Goal: Obtain resource: Download file/media

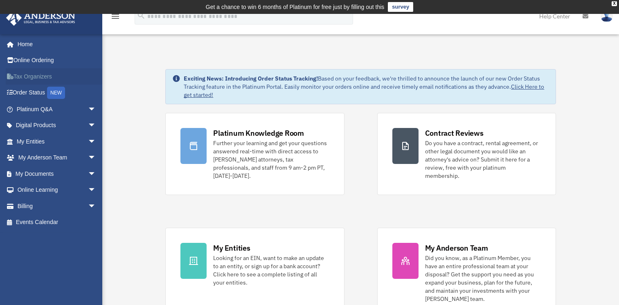
scroll to position [123, 0]
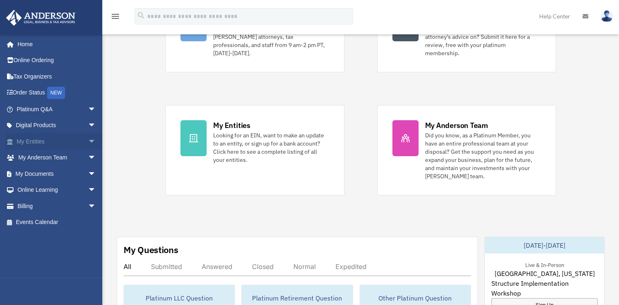
click at [88, 139] on span "arrow_drop_down" at bounding box center [96, 141] width 16 height 17
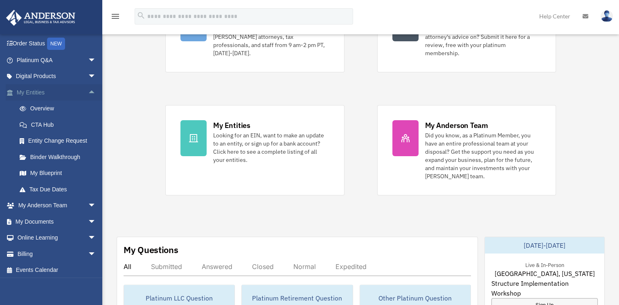
scroll to position [51, 0]
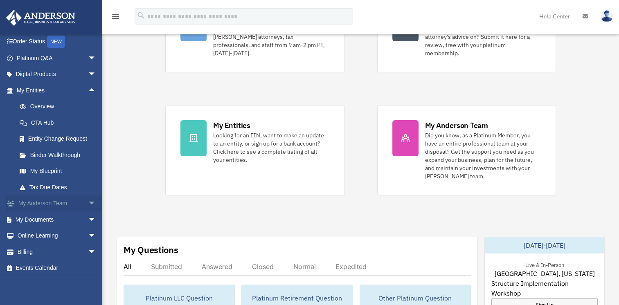
click at [88, 202] on span "arrow_drop_down" at bounding box center [96, 204] width 16 height 17
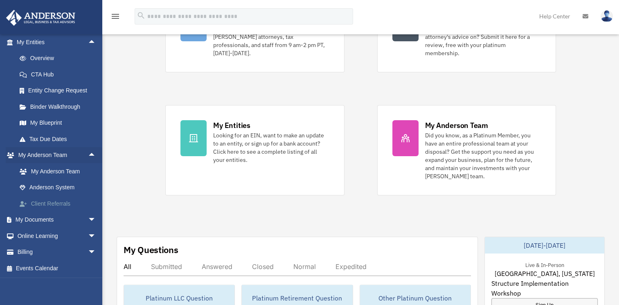
scroll to position [100, 0]
click at [88, 218] on span "arrow_drop_down" at bounding box center [96, 219] width 16 height 17
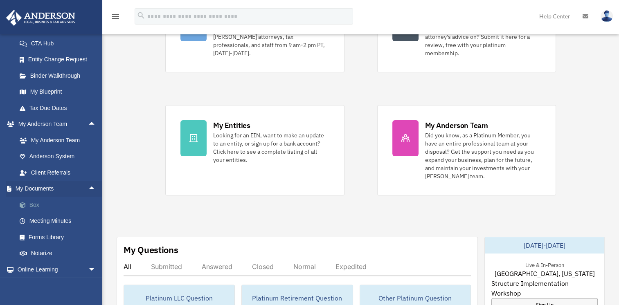
scroll to position [164, 0]
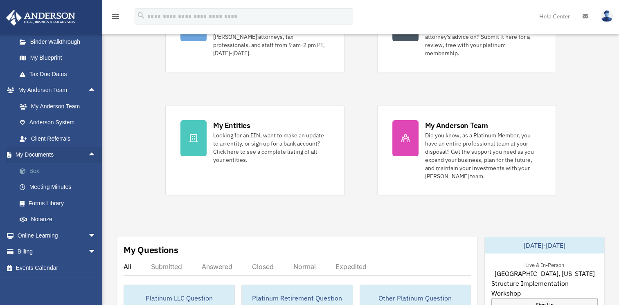
click at [36, 173] on link "Box" at bounding box center [59, 171] width 97 height 16
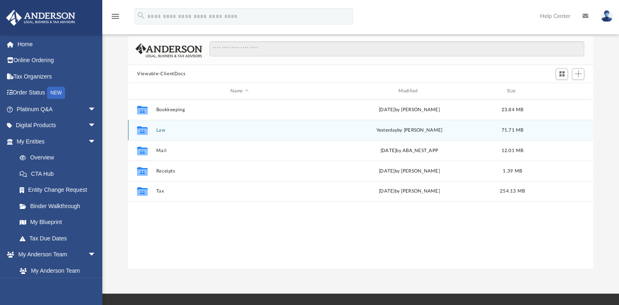
scroll to position [82, 0]
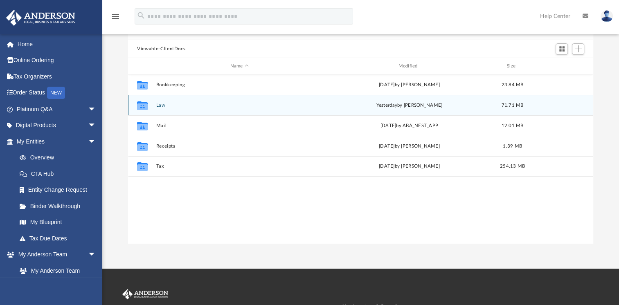
click at [160, 105] on button "Law" at bounding box center [239, 105] width 166 height 5
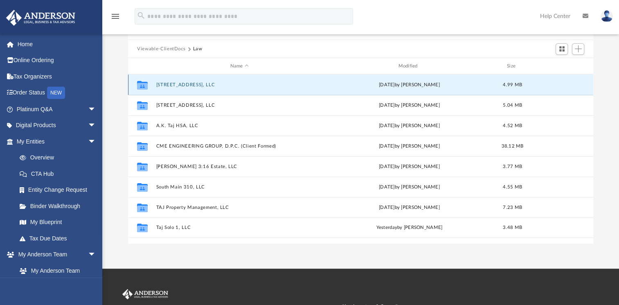
click at [166, 84] on button "207 13th Avenue, LLC" at bounding box center [239, 84] width 166 height 5
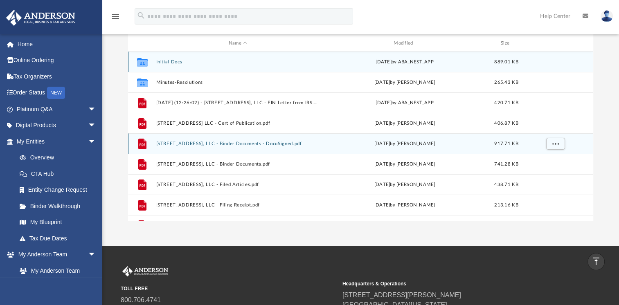
scroll to position [0, 0]
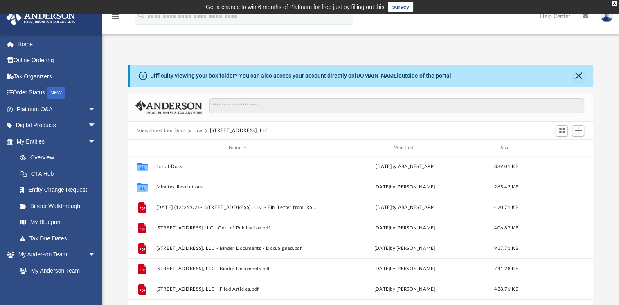
click at [196, 130] on button "Law" at bounding box center [197, 130] width 9 height 7
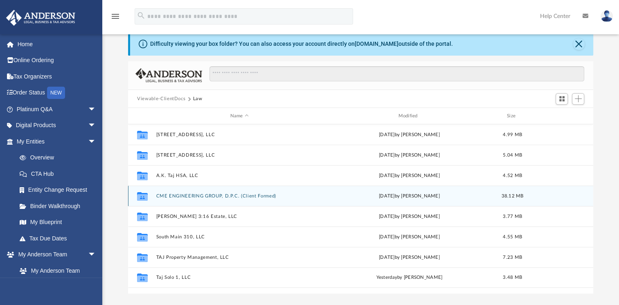
scroll to position [82, 0]
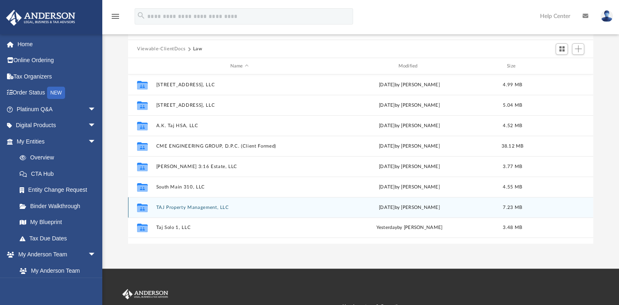
click at [167, 209] on button "TAJ Property Management, LLC" at bounding box center [239, 207] width 166 height 5
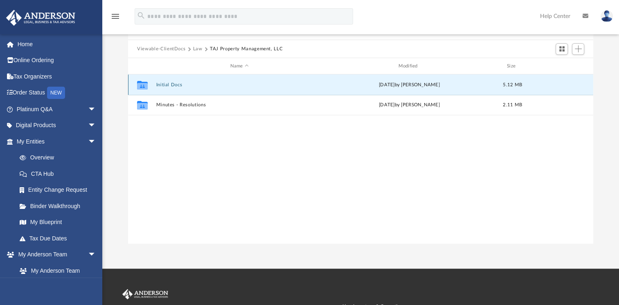
click at [167, 86] on button "Initial Docs" at bounding box center [239, 84] width 166 height 5
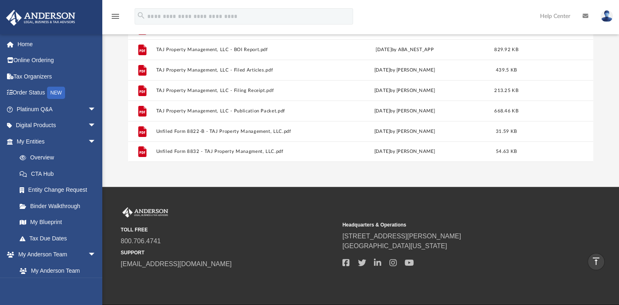
scroll to position [0, 0]
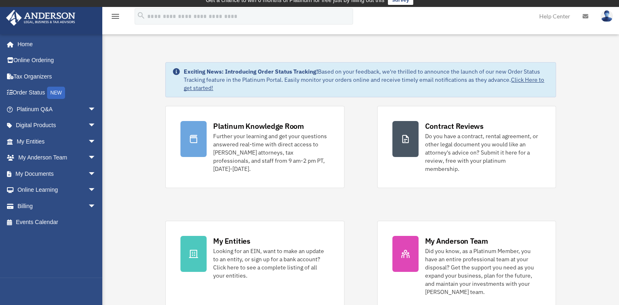
scroll to position [2, 0]
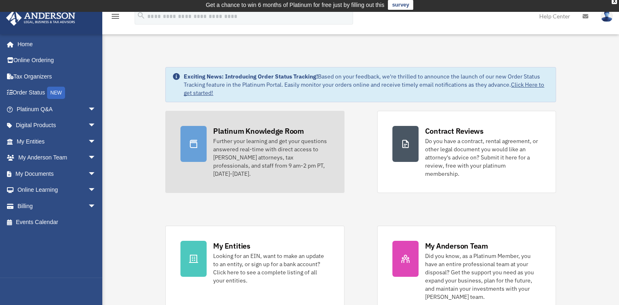
click at [226, 130] on div "Platinum Knowledge Room" at bounding box center [258, 131] width 91 height 10
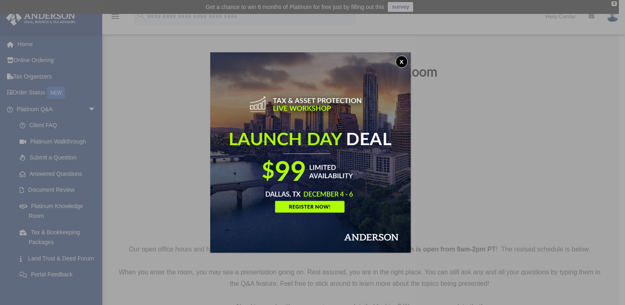
click at [402, 63] on button "x" at bounding box center [402, 62] width 12 height 12
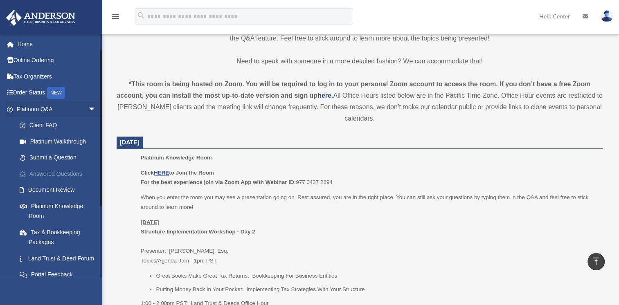
scroll to position [41, 0]
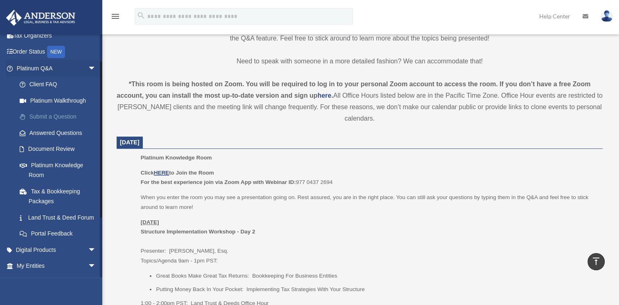
click at [65, 117] on link "Submit a Question" at bounding box center [59, 117] width 97 height 16
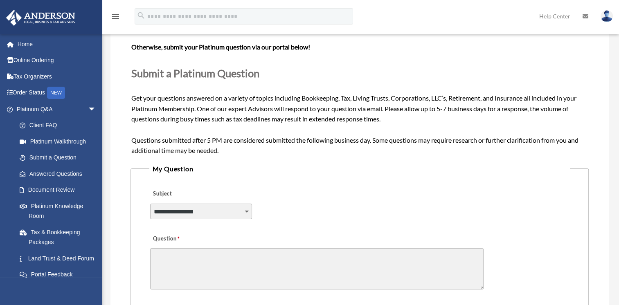
scroll to position [123, 0]
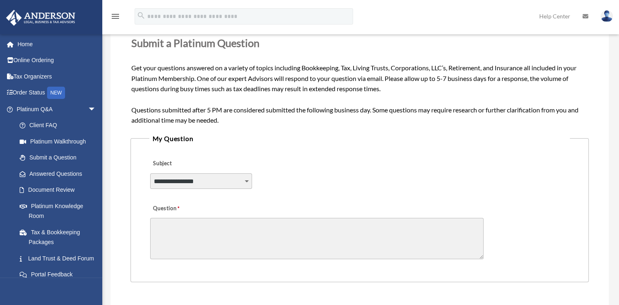
click at [178, 181] on select "**********" at bounding box center [201, 181] width 102 height 16
select select "******"
click at [150, 173] on select "**********" at bounding box center [201, 181] width 102 height 16
click at [173, 231] on textarea "Question" at bounding box center [316, 238] width 333 height 41
type textarea "*"
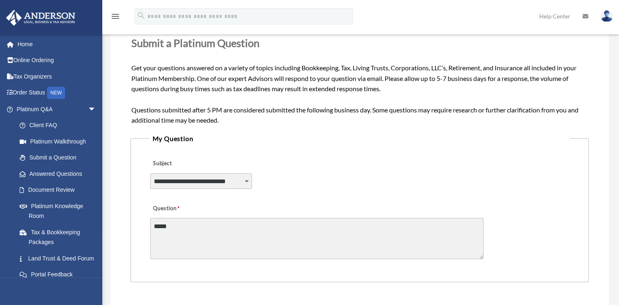
click at [178, 224] on textarea "*****" at bounding box center [316, 238] width 333 height 41
click at [175, 226] on textarea "*****" at bounding box center [316, 238] width 333 height 41
click at [174, 228] on textarea "*****" at bounding box center [316, 238] width 333 height 41
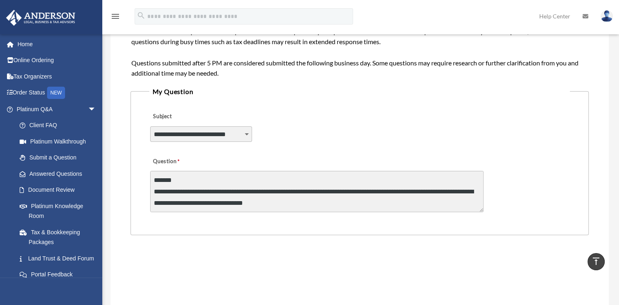
scroll to position [169, 0]
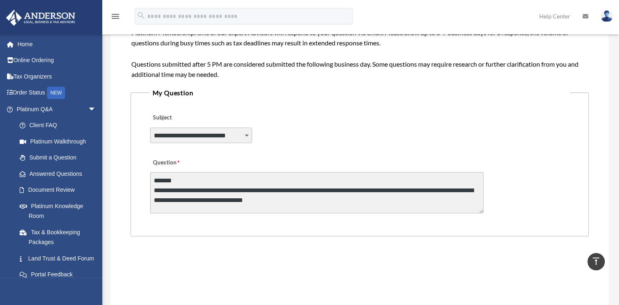
click at [293, 191] on textarea "**********" at bounding box center [316, 192] width 333 height 41
click at [346, 202] on textarea "**********" at bounding box center [316, 192] width 333 height 41
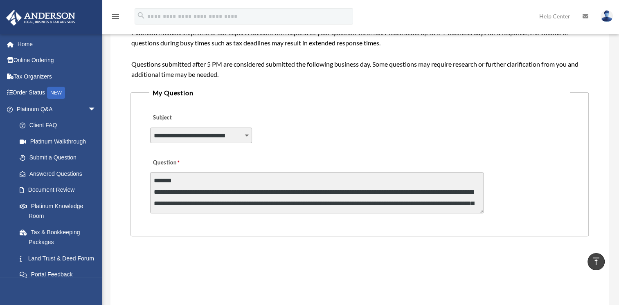
scroll to position [2, 0]
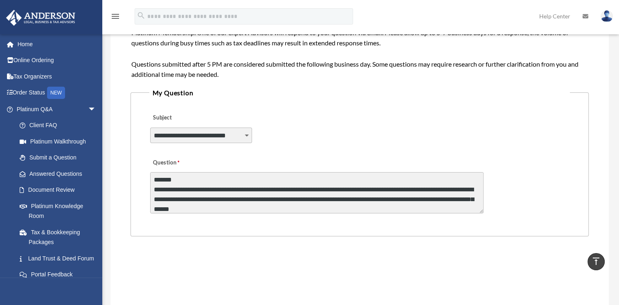
click at [339, 184] on textarea "**********" at bounding box center [316, 192] width 333 height 41
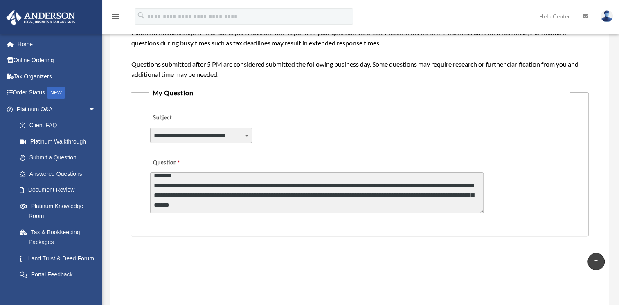
click at [315, 205] on textarea "**********" at bounding box center [316, 192] width 333 height 41
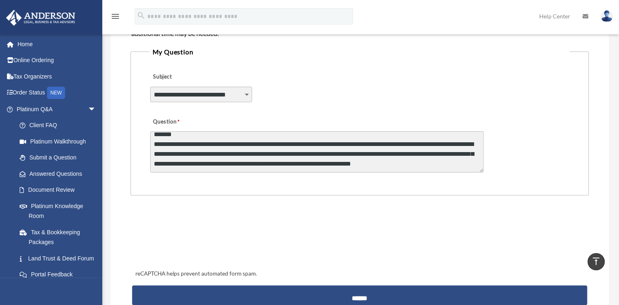
type textarea "**********"
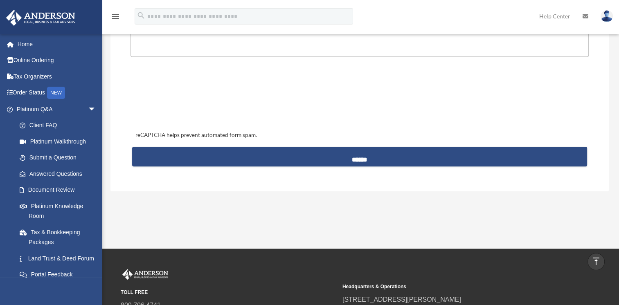
scroll to position [373, 0]
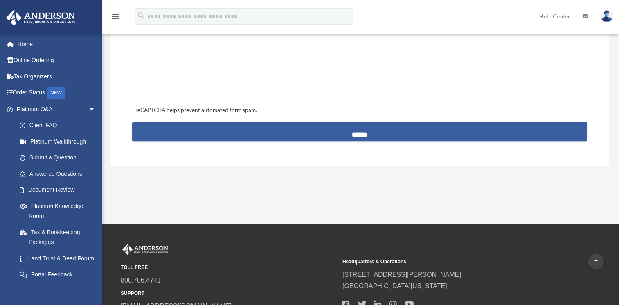
click at [363, 133] on input "******" at bounding box center [359, 132] width 455 height 20
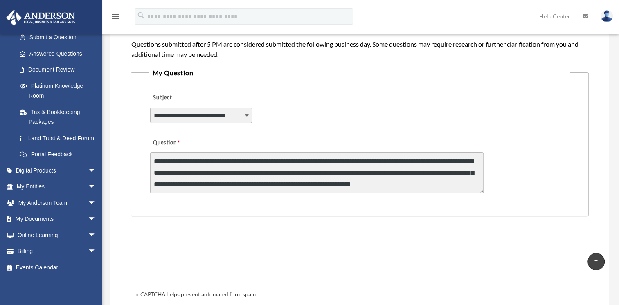
scroll to position [169, 0]
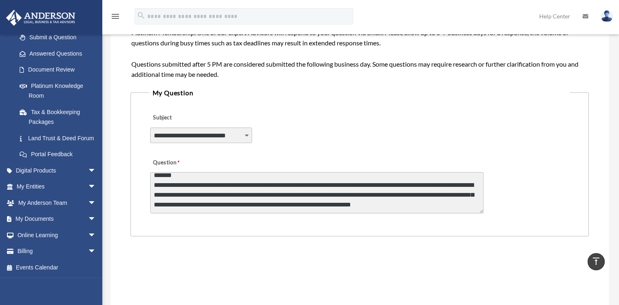
click at [171, 184] on textarea "**********" at bounding box center [316, 192] width 333 height 41
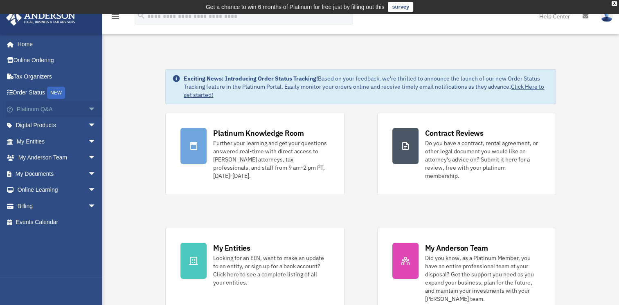
click at [88, 110] on span "arrow_drop_down" at bounding box center [96, 109] width 16 height 17
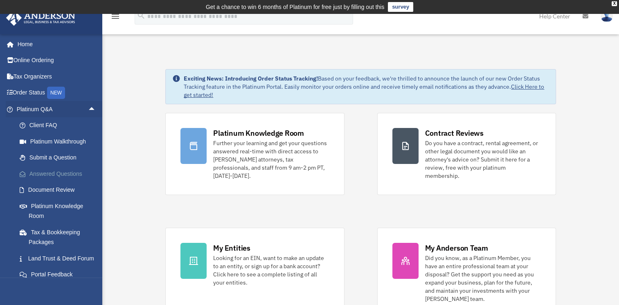
click at [69, 171] on link "Answered Questions" at bounding box center [59, 174] width 97 height 16
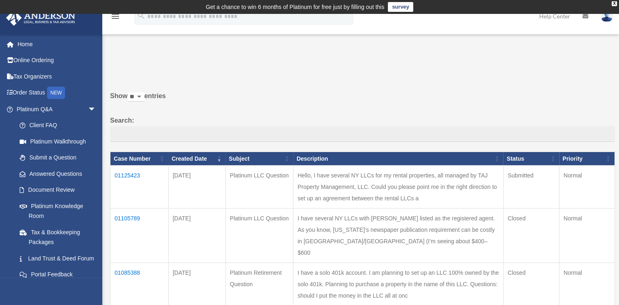
click at [374, 184] on td "Hello, I have several NY LLCs for my rental properties, all managed by TAJ Prop…" at bounding box center [398, 187] width 210 height 43
drag, startPoint x: 330, startPoint y: 175, endPoint x: 463, endPoint y: 214, distance: 138.1
click at [463, 209] on td "Hello, I have several NY LLCs for my rental properties, all managed by TAJ Prop…" at bounding box center [398, 187] width 210 height 43
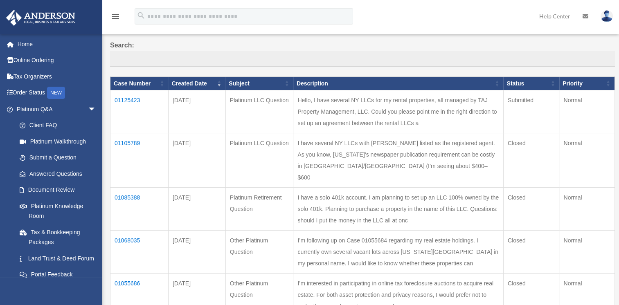
scroll to position [82, 0]
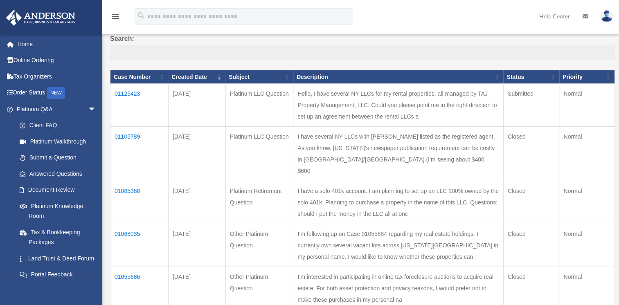
click at [449, 127] on td "Hello, I have several NY LLCs for my rental properties, all managed by TAJ Prop…" at bounding box center [398, 105] width 210 height 43
click at [124, 92] on td "01125423" at bounding box center [139, 105] width 58 height 43
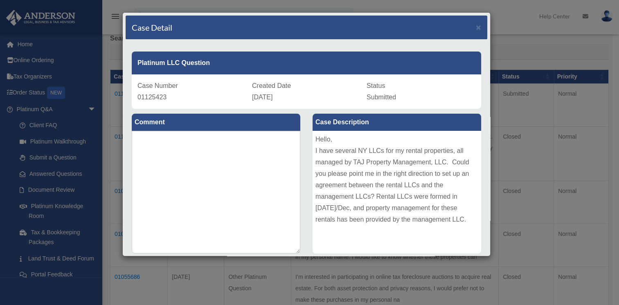
drag, startPoint x: 313, startPoint y: 139, endPoint x: 457, endPoint y: 233, distance: 172.2
click at [457, 233] on div "Hello, I have several NY LLCs for my rental properties, all managed by TAJ Prop…" at bounding box center [396, 192] width 169 height 123
copy div "Hello, I have several NY LLCs for my rental properties, all managed by TAJ Prop…"
click at [476, 29] on span "×" at bounding box center [478, 26] width 5 height 9
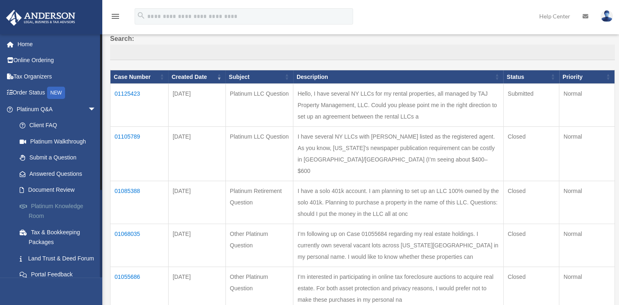
click at [49, 204] on link "Platinum Knowledge Room" at bounding box center [59, 211] width 97 height 26
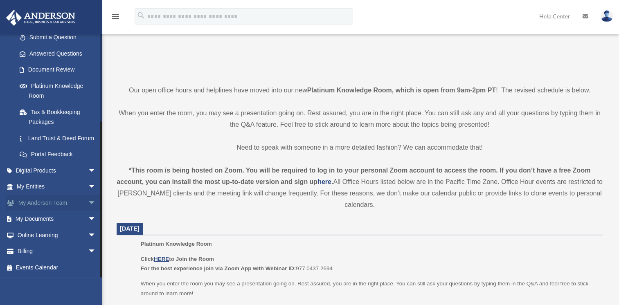
scroll to position [164, 0]
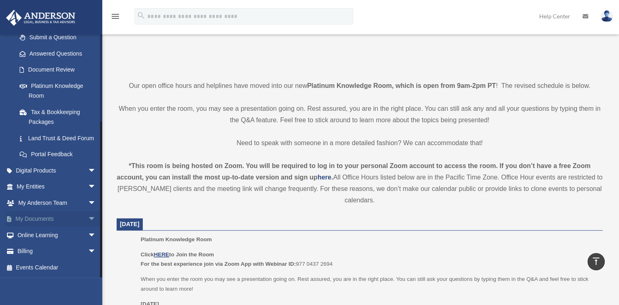
click at [88, 218] on span "arrow_drop_down" at bounding box center [96, 219] width 16 height 17
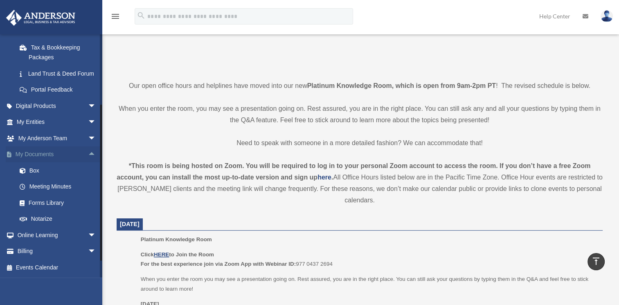
scroll to position [195, 0]
click at [57, 201] on link "Forms Library" at bounding box center [59, 203] width 97 height 16
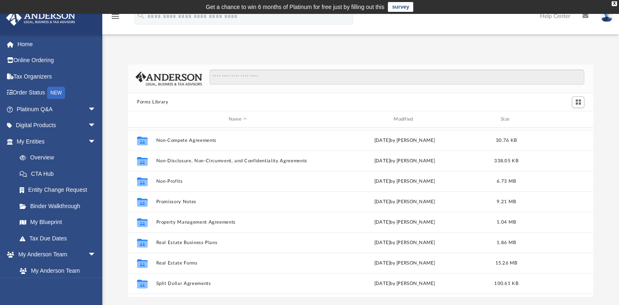
scroll to position [444, 0]
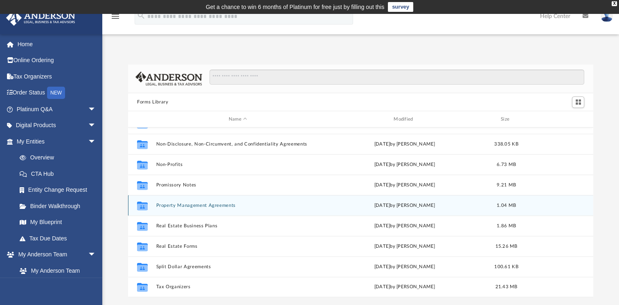
click at [187, 204] on button "Property Management Agreements" at bounding box center [237, 205] width 163 height 5
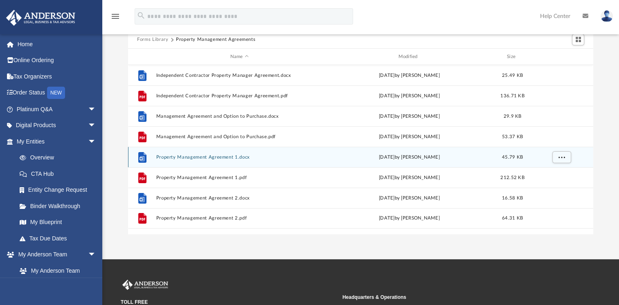
scroll to position [82, 0]
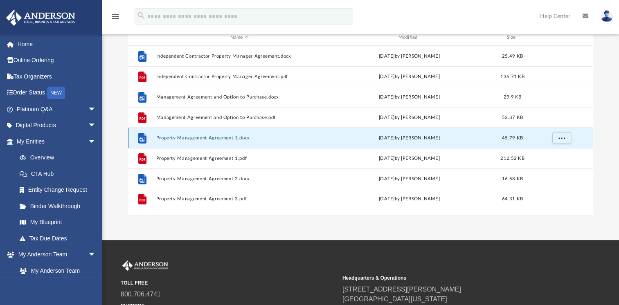
click at [184, 137] on button "Property Management Agreement 1.docx" at bounding box center [239, 137] width 166 height 5
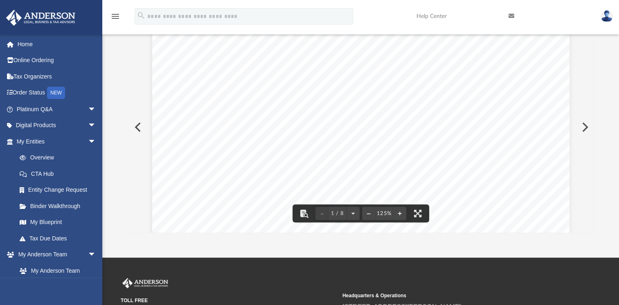
scroll to position [0, 0]
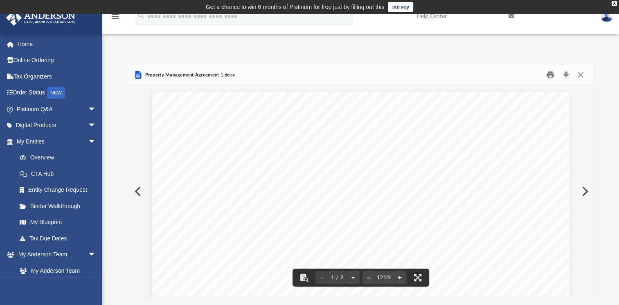
click at [550, 74] on button "Print" at bounding box center [550, 75] width 16 height 13
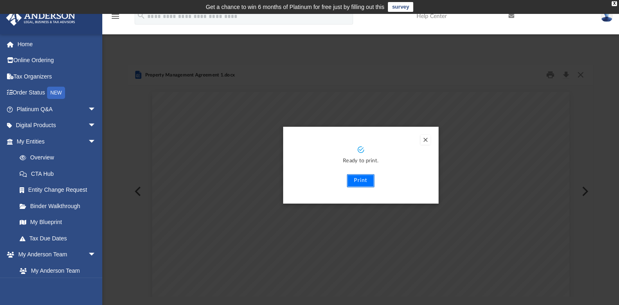
click at [362, 182] on button "Print" at bounding box center [360, 180] width 27 height 13
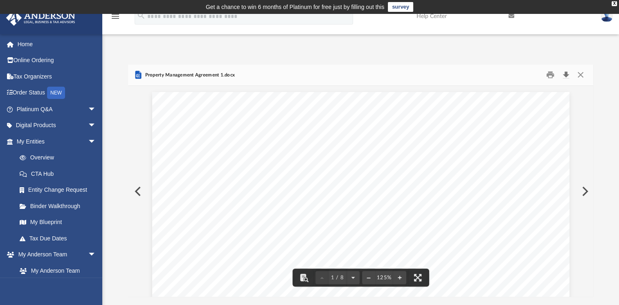
click at [564, 75] on button "Download" at bounding box center [565, 75] width 15 height 13
